Goal: Information Seeking & Learning: Learn about a topic

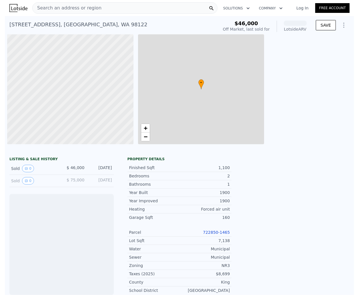
scroll to position [0, 2]
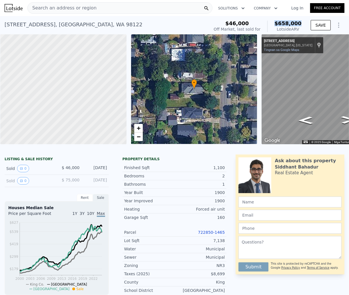
drag, startPoint x: 274, startPoint y: 24, endPoint x: 268, endPoint y: 24, distance: 6.0
click at [268, 24] on div "$46,000 Off Market, last sold for $658,000 Lotside ARV" at bounding box center [258, 26] width 93 height 16
click at [282, 48] on link "Tingnan sa Google Maps" at bounding box center [281, 50] width 35 height 4
click at [99, 9] on div "Search an address or region" at bounding box center [119, 7] width 185 height 11
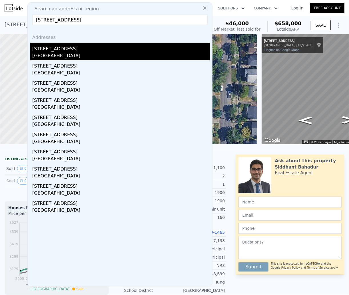
type input "[STREET_ADDRESS]"
click at [67, 52] on div "[GEOGRAPHIC_DATA]" at bounding box center [121, 56] width 178 height 8
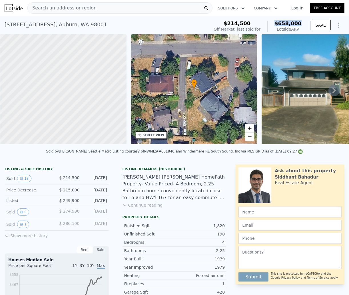
drag, startPoint x: 302, startPoint y: 23, endPoint x: 271, endPoint y: 24, distance: 31.7
click at [271, 24] on div "$214,500 Off Market, last sold for $658,000 Lotside ARV SAVE" at bounding box center [278, 26] width 133 height 16
copy span "$658,000"
click at [161, 138] on div "STREET VIEW" at bounding box center [151, 134] width 31 height 7
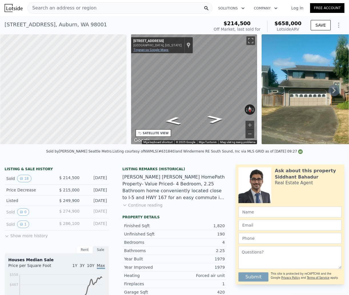
click at [158, 50] on link "Tingnan sa Google Maps" at bounding box center [150, 50] width 35 height 4
click at [61, 9] on span "Search an address or region" at bounding box center [62, 8] width 69 height 7
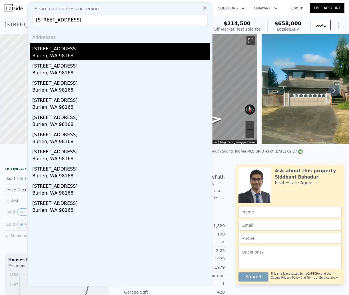
type input "[STREET_ADDRESS]"
click at [109, 55] on div "Burien, WA 98168" at bounding box center [121, 56] width 178 height 8
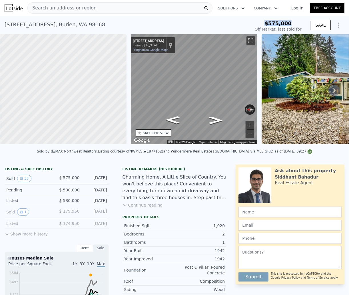
drag, startPoint x: 292, startPoint y: 23, endPoint x: 264, endPoint y: 24, distance: 28.3
click at [264, 24] on div "$575,000" at bounding box center [278, 24] width 47 height 6
copy span "$575,000"
type input "$ 555,000"
type input "-$ 96,370"
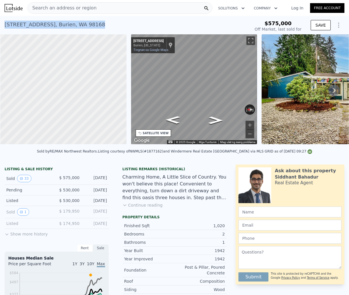
drag, startPoint x: 93, startPoint y: 26, endPoint x: 3, endPoint y: 23, distance: 89.8
click at [3, 23] on div "[STREET_ADDRESS] Sold [DATE] for $575k $575,000 Off Market, last sold for SAVE" at bounding box center [174, 25] width 349 height 18
copy div "[STREET_ADDRESS]"
click at [95, 10] on div "Search an address or region" at bounding box center [119, 7] width 185 height 11
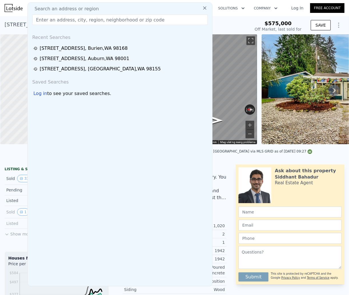
type input "[STREET_ADDRESS]"
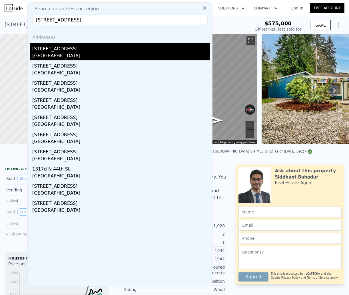
click at [61, 52] on div "[GEOGRAPHIC_DATA]" at bounding box center [121, 56] width 178 height 8
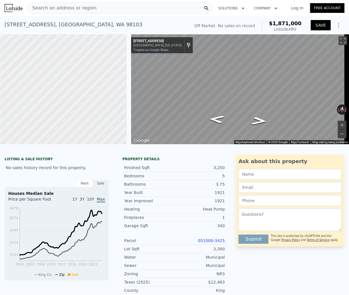
click at [311, 26] on button "SAVE" at bounding box center [321, 25] width 20 height 10
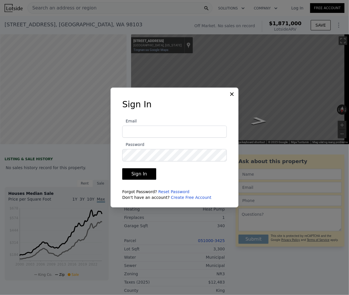
click at [232, 95] on icon at bounding box center [232, 94] width 6 height 6
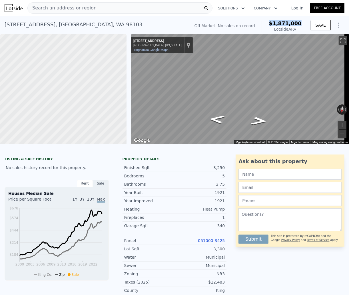
drag, startPoint x: 298, startPoint y: 25, endPoint x: 266, endPoint y: 25, distance: 32.3
click at [266, 25] on div "Off Market. No sales on record $1,871,000 Lotside ARV" at bounding box center [248, 26] width 112 height 16
copy span "$1,871,000"
click at [156, 50] on link "Tingnan sa Google Maps" at bounding box center [150, 50] width 35 height 4
click at [81, 8] on span "Search an address or region" at bounding box center [62, 8] width 69 height 7
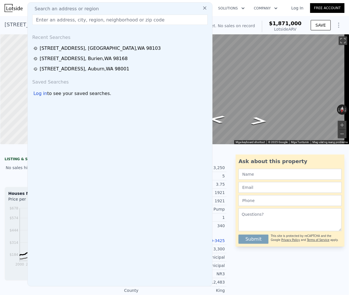
type input "[STREET_ADDRESS]"
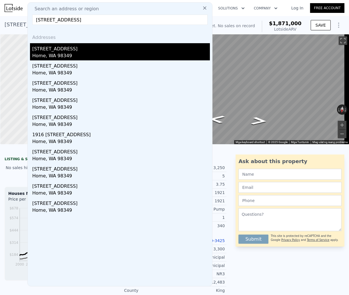
click at [74, 55] on div "Home, WA 98349" at bounding box center [121, 56] width 178 height 8
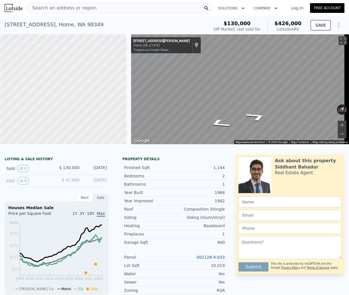
click at [300, 23] on div "$130,000 Off Market, last sold for $426,000 Lotside ARV SAVE" at bounding box center [278, 26] width 133 height 16
drag, startPoint x: 300, startPoint y: 23, endPoint x: 275, endPoint y: 23, distance: 25.4
click at [275, 23] on div "$130,000 Off Market, last sold for $426,000 Lotside ARV SAVE" at bounding box center [278, 26] width 133 height 16
click at [278, 26] on span "$426,000" at bounding box center [288, 23] width 27 height 6
drag, startPoint x: 299, startPoint y: 25, endPoint x: 272, endPoint y: 25, distance: 26.6
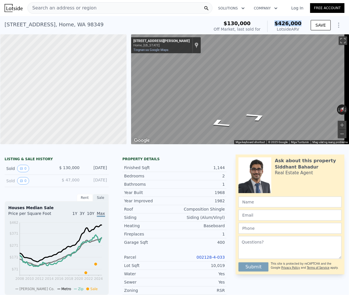
click at [272, 25] on div "$130,000 Off Market, last sold for $426,000 Lotside ARV" at bounding box center [258, 26] width 93 height 16
copy span "$426,000"
click at [79, 9] on span "Search an address or region" at bounding box center [62, 8] width 69 height 7
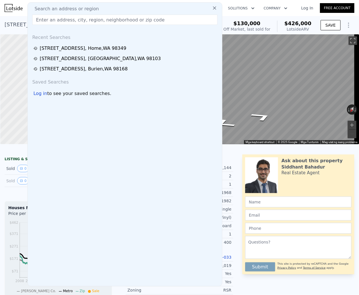
paste input "[STREET_ADDRESS]"
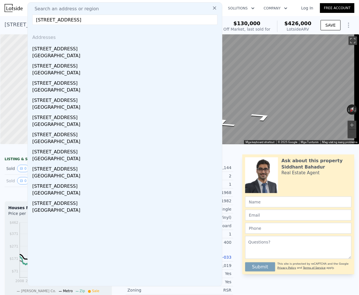
click at [48, 20] on input "[STREET_ADDRESS]" at bounding box center [124, 20] width 185 height 10
type input "22810 [STREET_ADDRESS]"
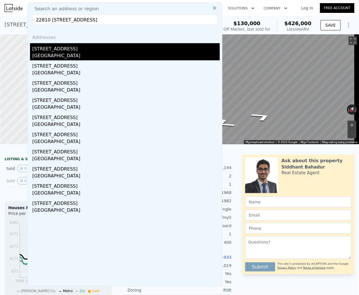
click at [99, 50] on div "[STREET_ADDRESS]" at bounding box center [125, 47] width 187 height 9
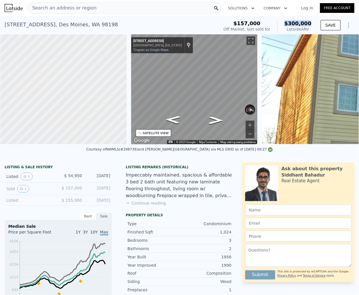
drag, startPoint x: 308, startPoint y: 23, endPoint x: 283, endPoint y: 24, distance: 24.9
click at [283, 24] on div "$157,000 Off Market, last sold for $300,000 Lotside ARV" at bounding box center [267, 26] width 93 height 16
copy span "$300,000"
drag, startPoint x: 96, startPoint y: 24, endPoint x: 5, endPoint y: 25, distance: 91.8
click at [5, 25] on div "[STREET_ADDRESS] Sold [DATE] for $54,950 (~ARV $300k )" at bounding box center [111, 26] width 212 height 16
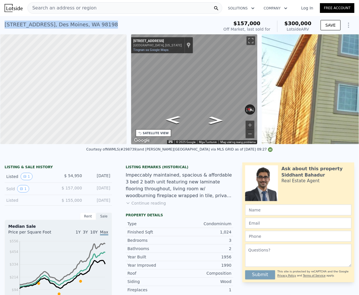
copy div "[STREET_ADDRESS]"
